Goal: Information Seeking & Learning: Learn about a topic

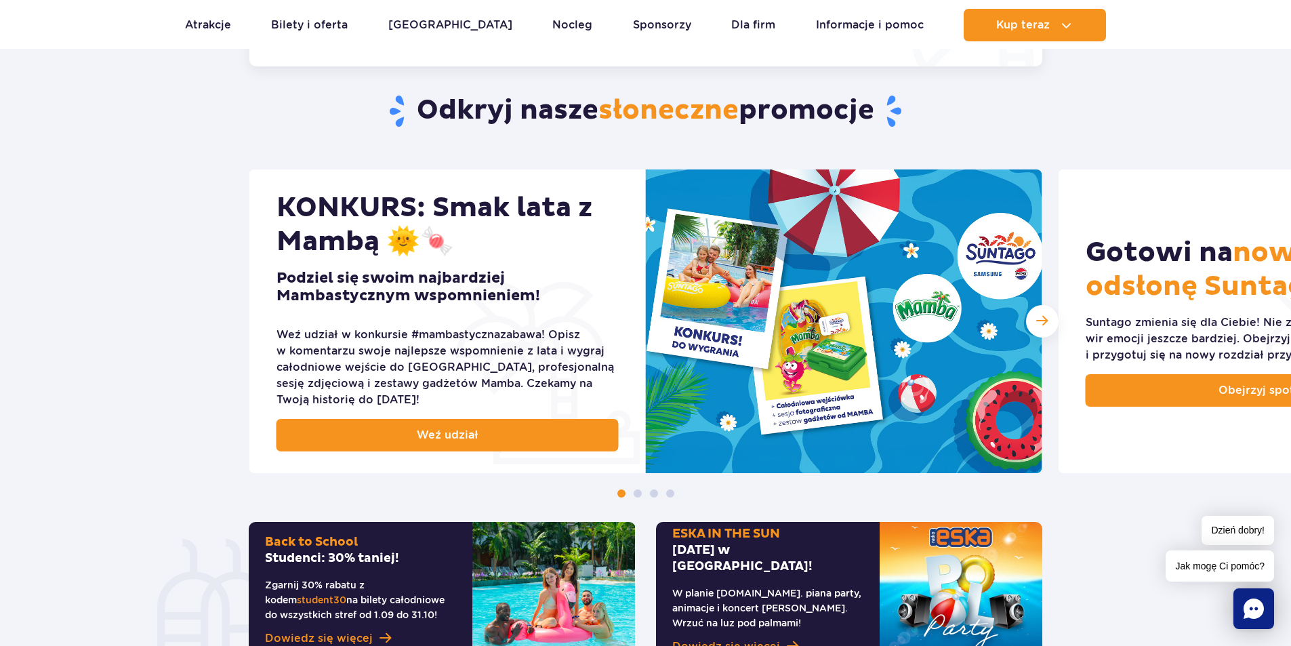
scroll to position [474, 0]
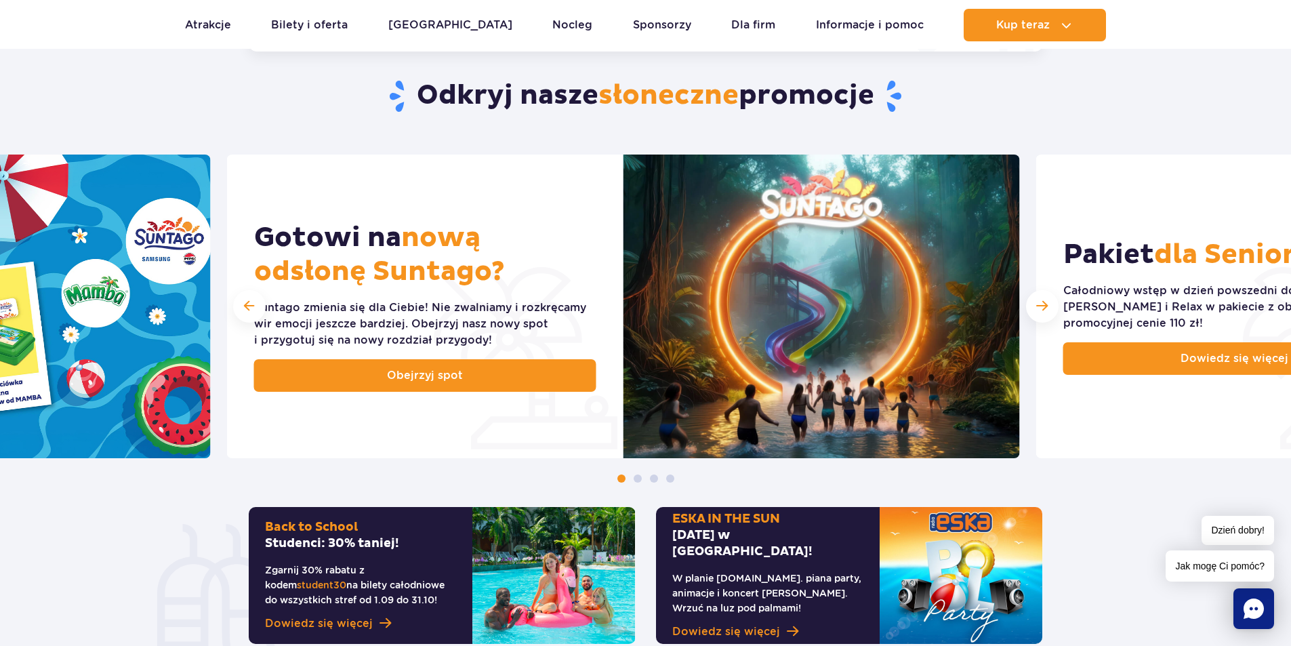
click at [194, 150] on section "Odkryj nasze słoneczne promocje KONKURS: Smak lata z Mambą 🌞🍬 Podziel się swoim…" at bounding box center [645, 350] width 1291 height 706
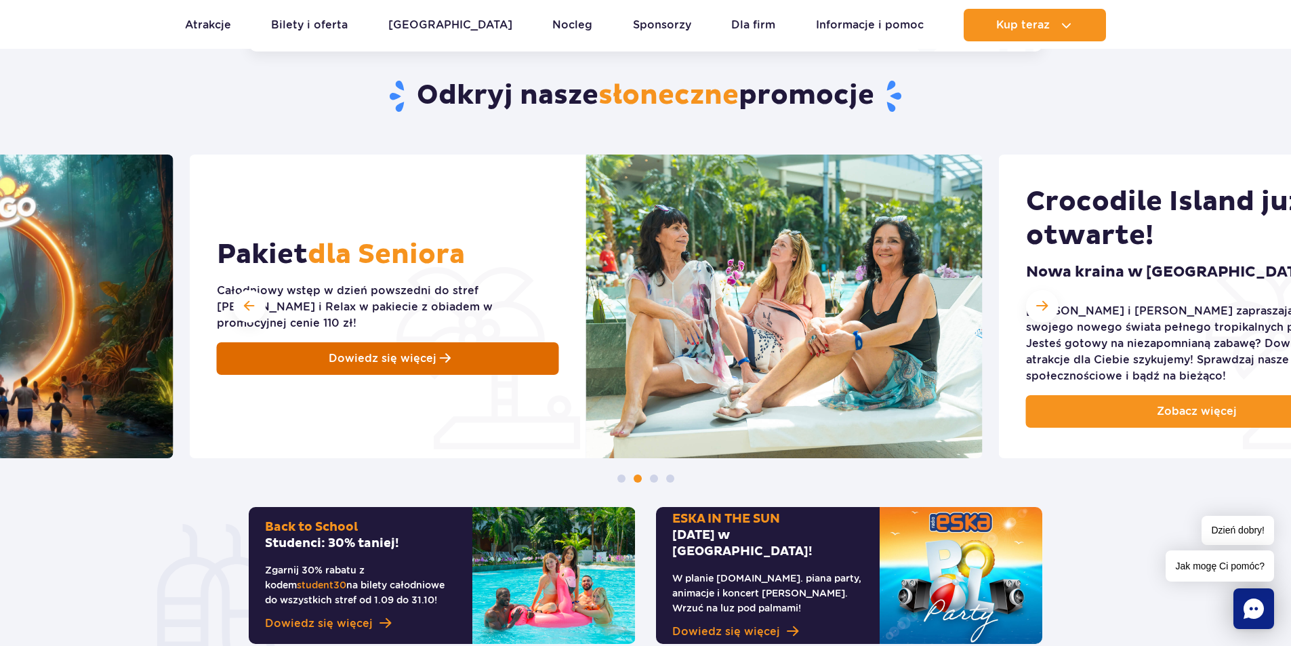
click at [366, 178] on div "Pakiet dla Seniora Całodniowy wstęp w dzień powszedni do stref [PERSON_NAME] i …" at bounding box center [388, 307] width 396 height 304
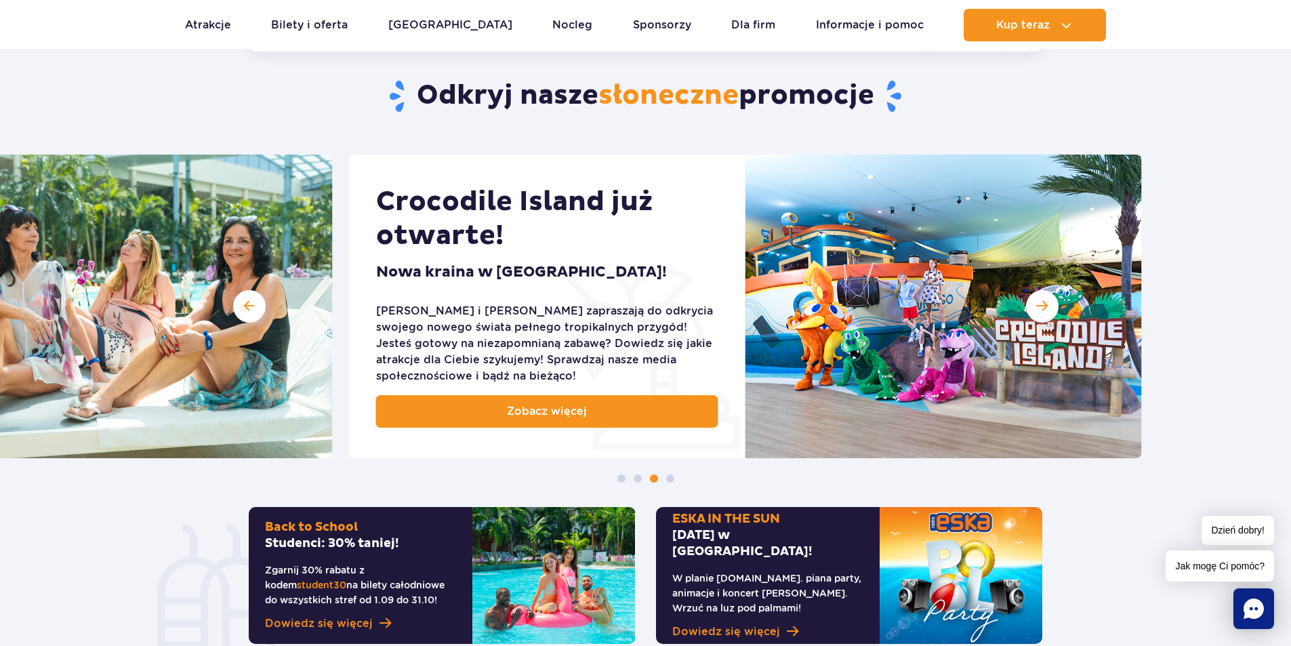
click at [415, 218] on div "Crocodile Island już otwarte! [GEOGRAPHIC_DATA] w [GEOGRAPHIC_DATA]! [PERSON_NA…" at bounding box center [547, 307] width 396 height 304
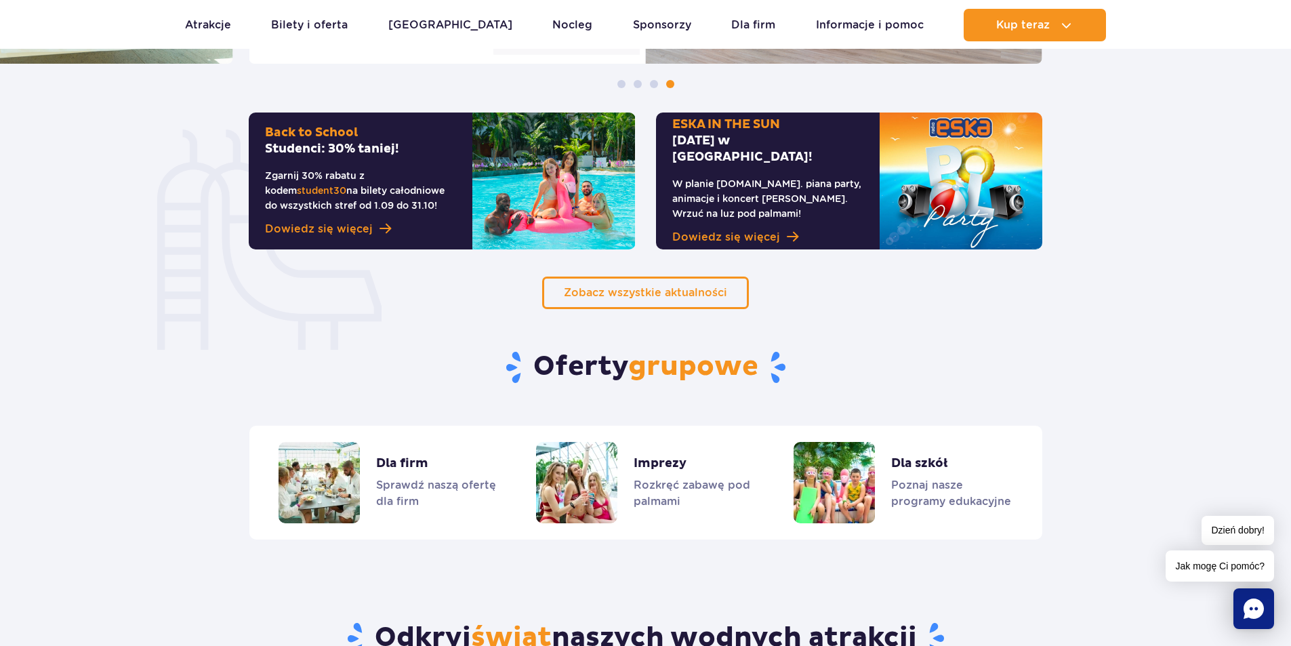
scroll to position [881, 0]
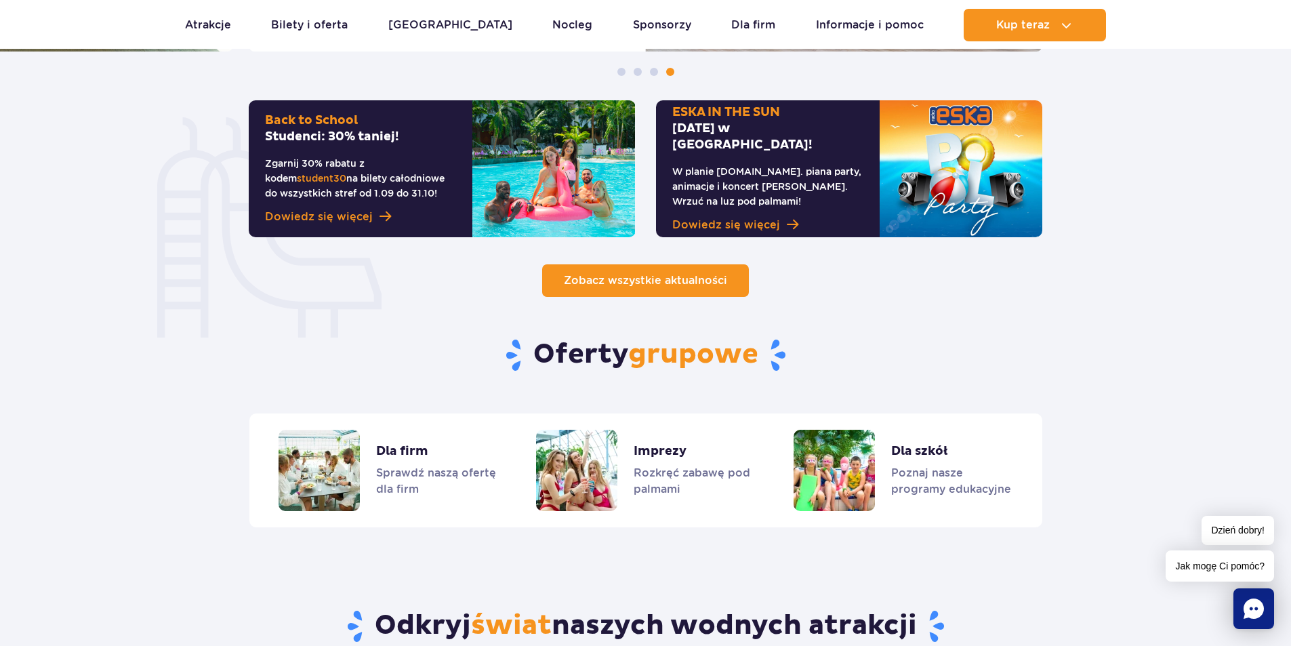
click at [638, 285] on span "Zobacz wszystkie aktualności" at bounding box center [645, 280] width 163 height 13
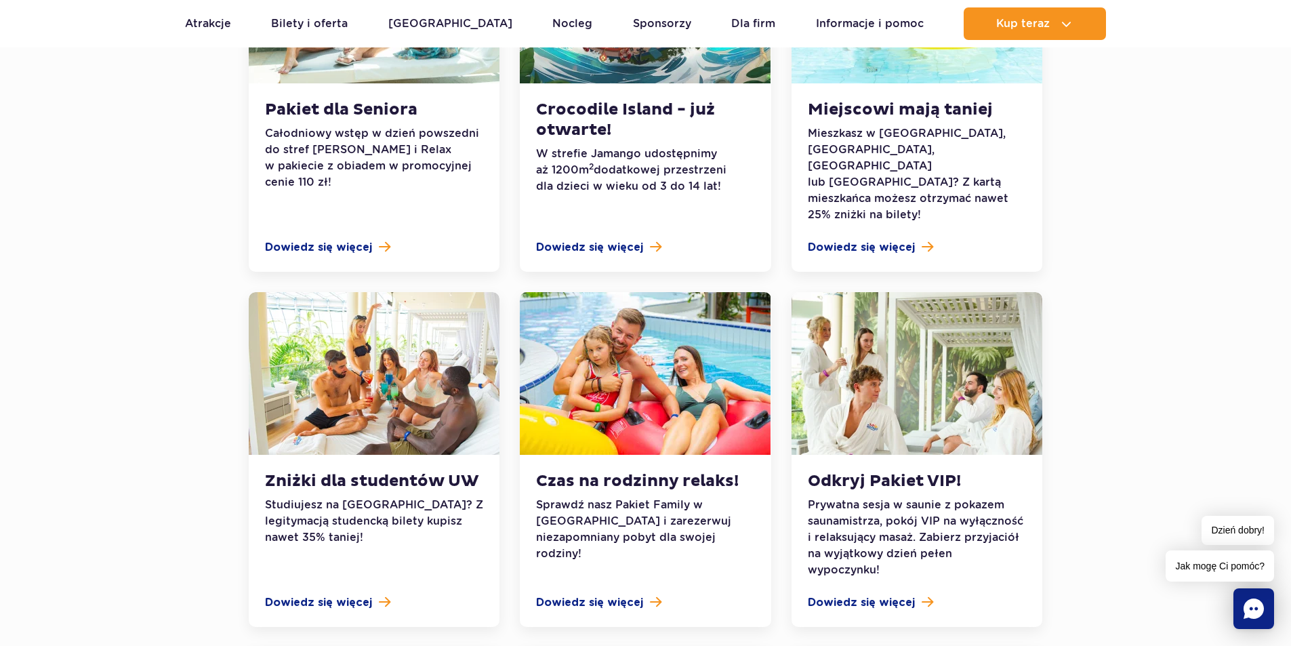
scroll to position [881, 0]
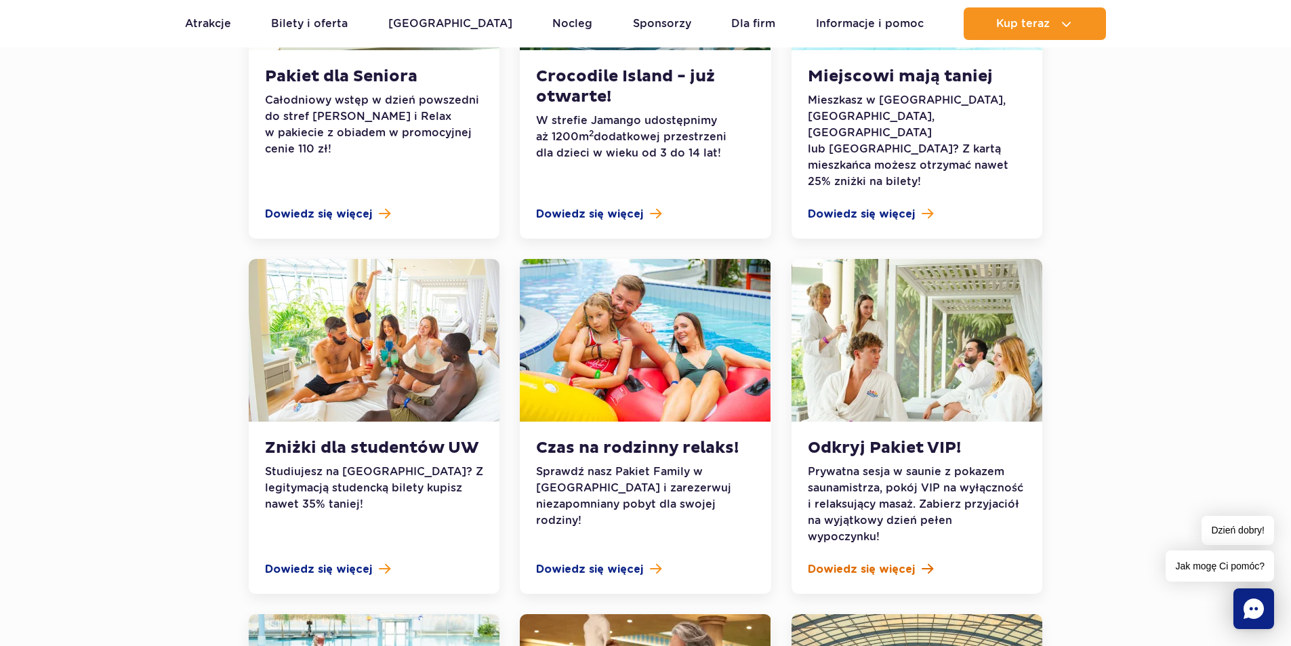
click at [900, 561] on span "Dowiedz się więcej" at bounding box center [861, 569] width 107 height 16
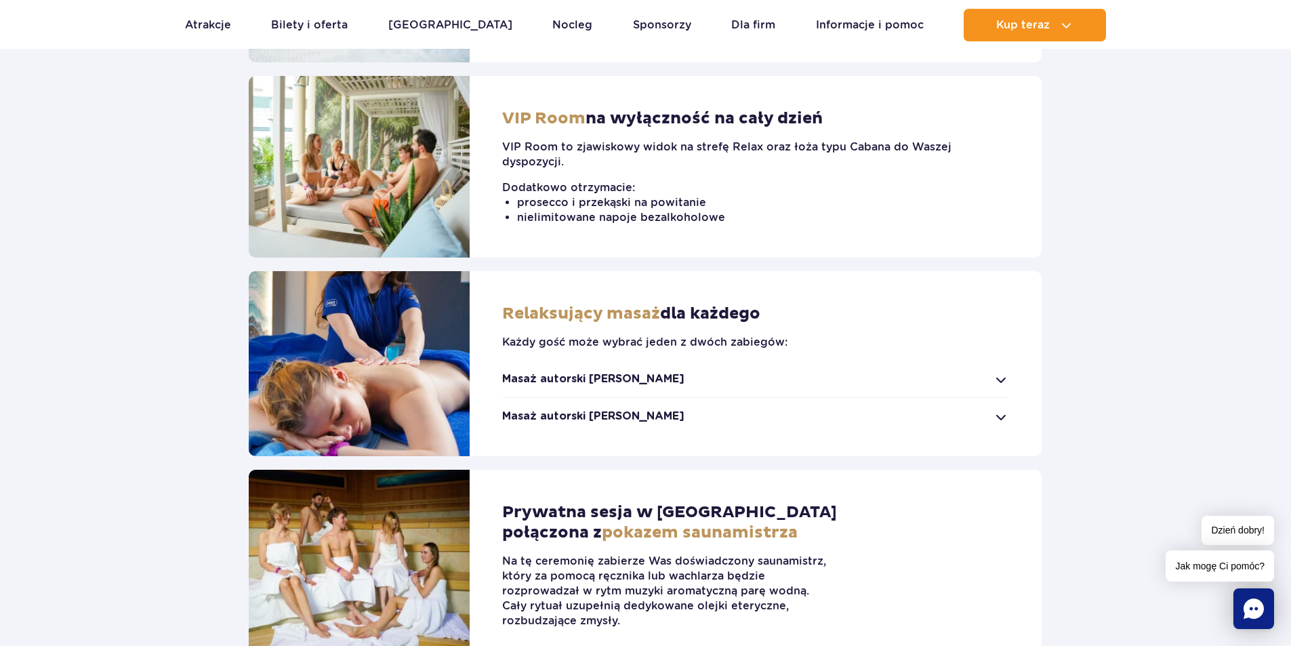
scroll to position [678, 0]
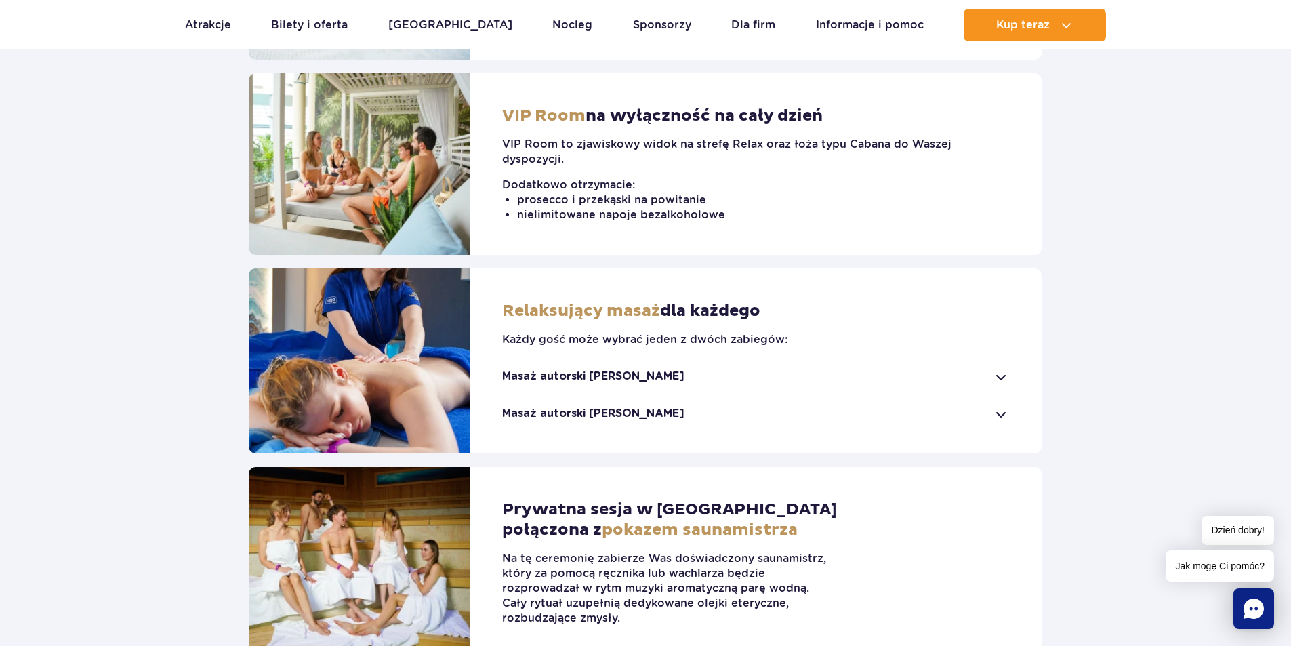
click at [993, 383] on div "Masaż autorski Suntago" at bounding box center [755, 376] width 507 height 15
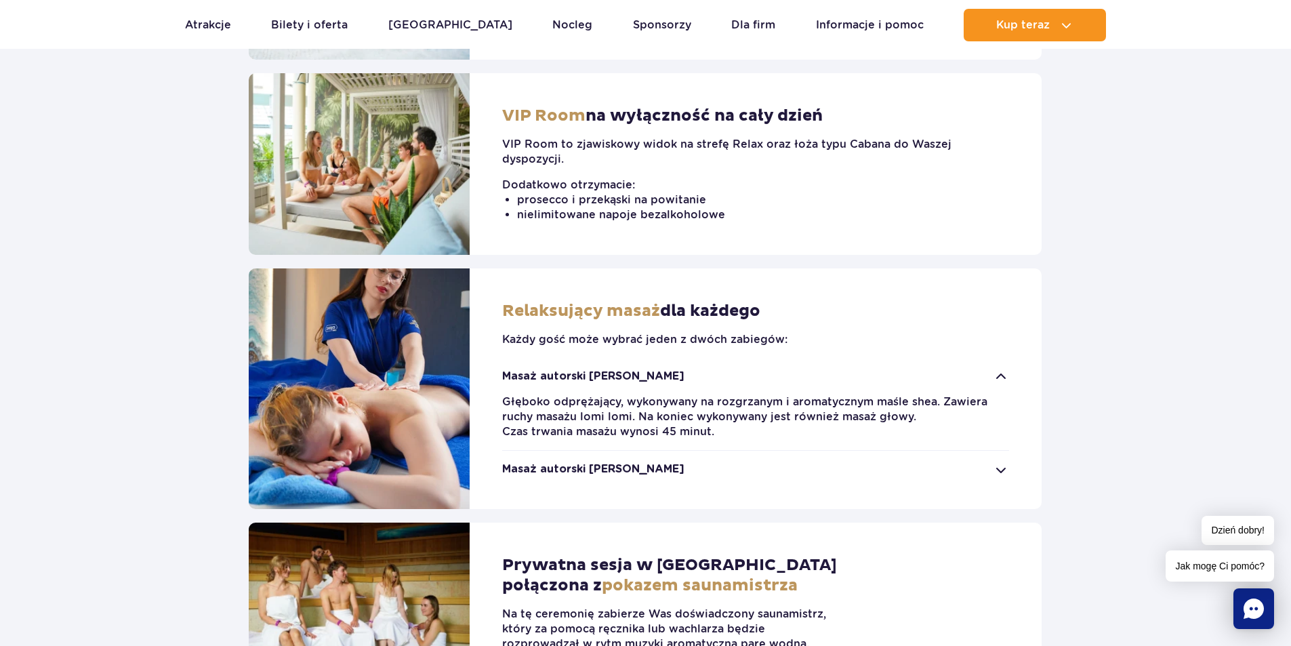
click at [1000, 468] on div "Masaż autorski Jamango" at bounding box center [755, 468] width 507 height 15
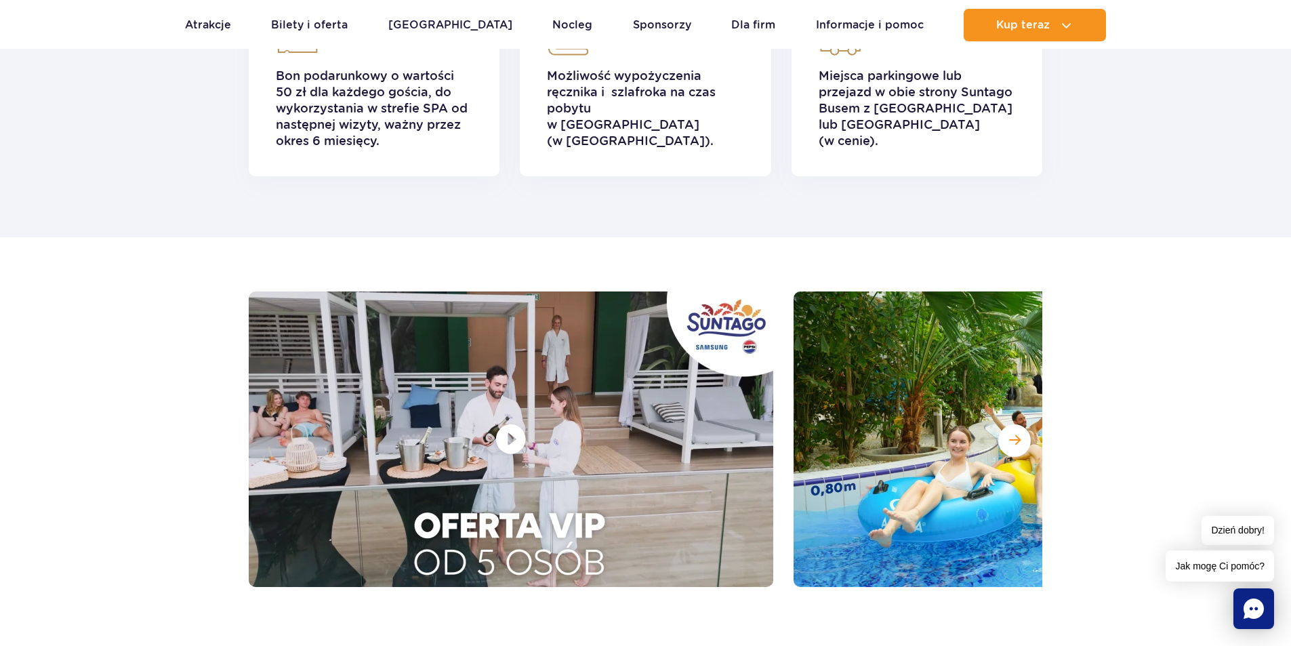
scroll to position [1897, 0]
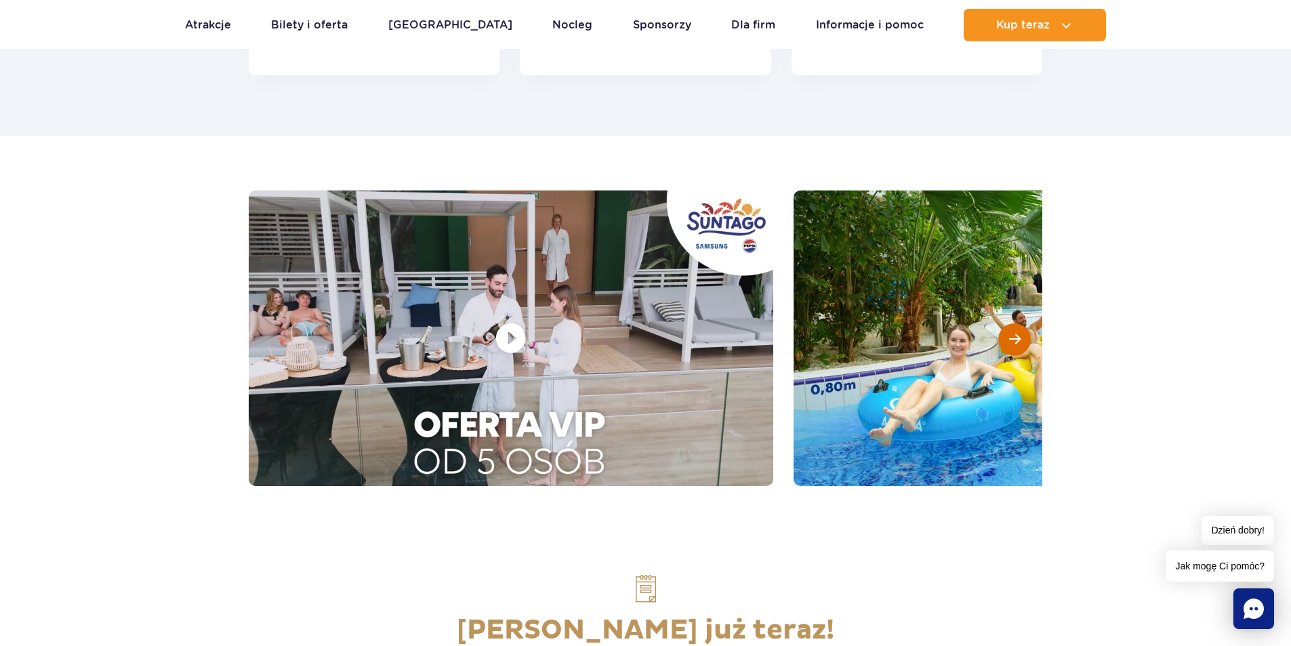
click at [1012, 348] on div at bounding box center [1014, 339] width 33 height 33
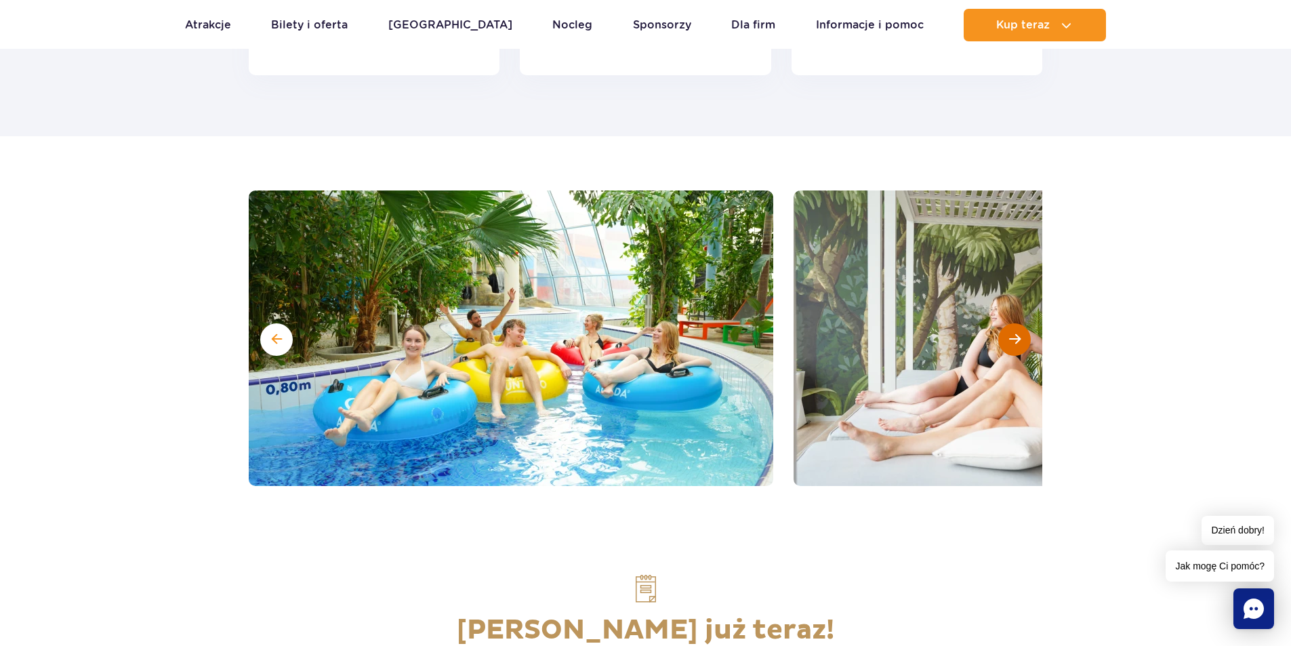
click at [1012, 348] on div at bounding box center [1014, 339] width 33 height 33
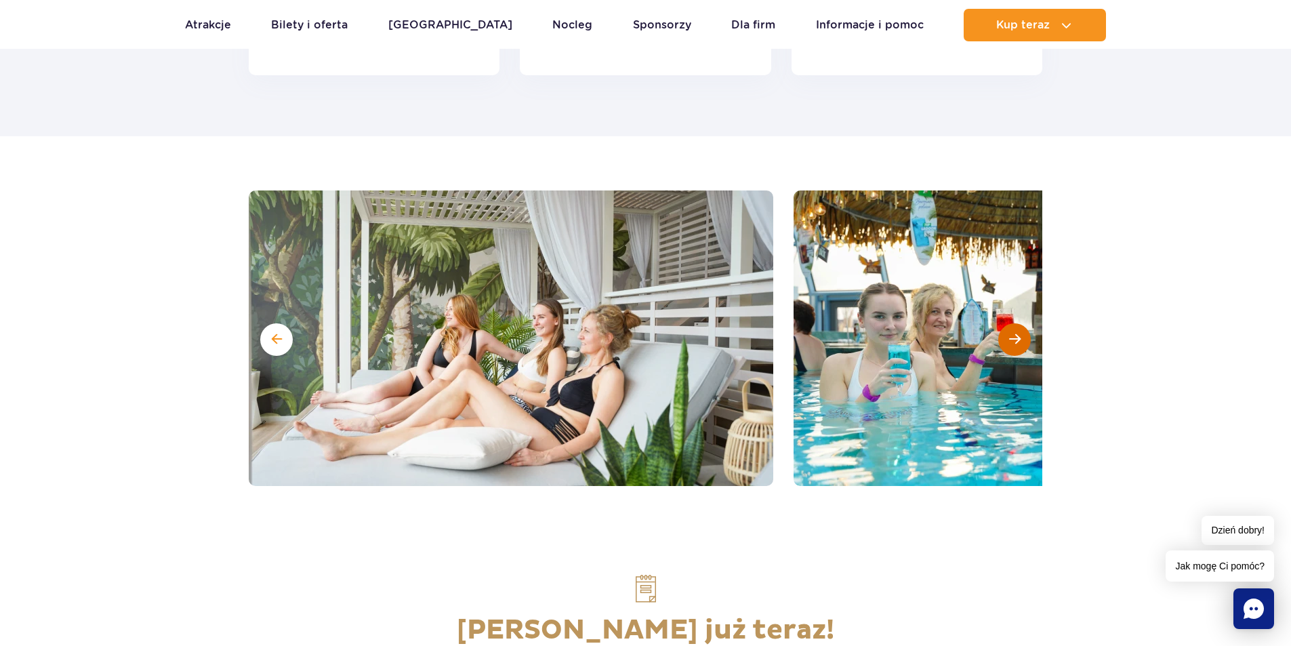
click at [1012, 348] on div at bounding box center [1014, 339] width 33 height 33
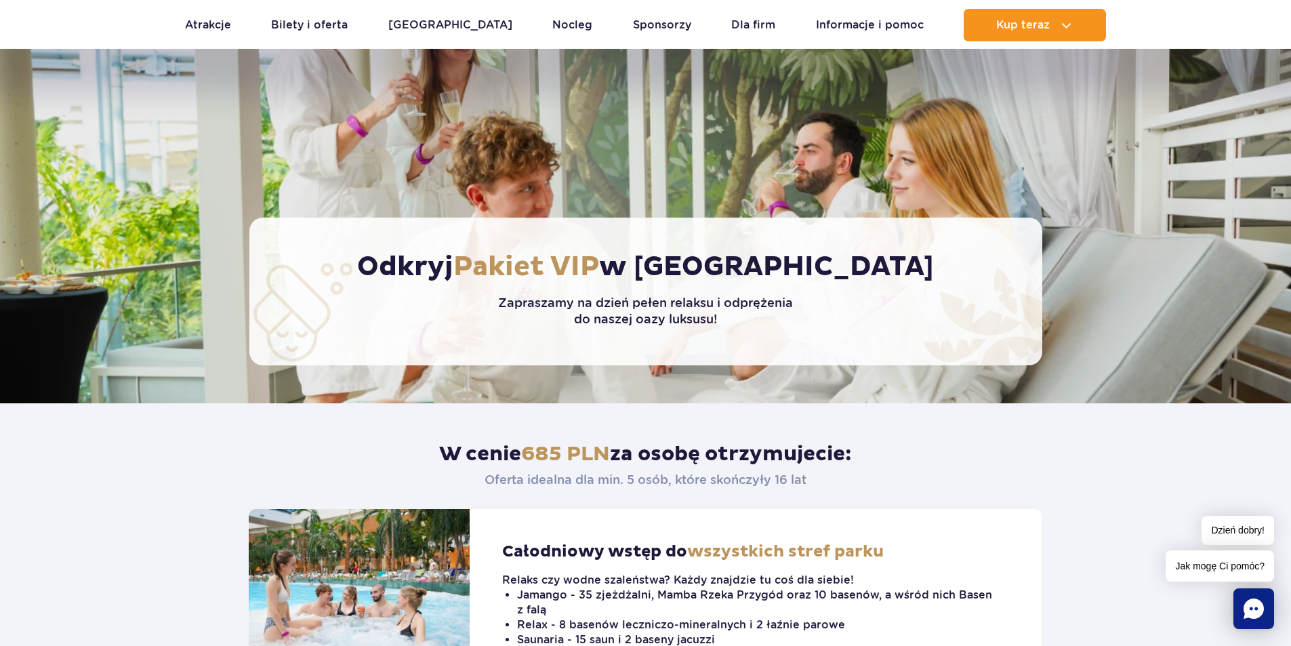
scroll to position [136, 0]
